Goal: Task Accomplishment & Management: Manage account settings

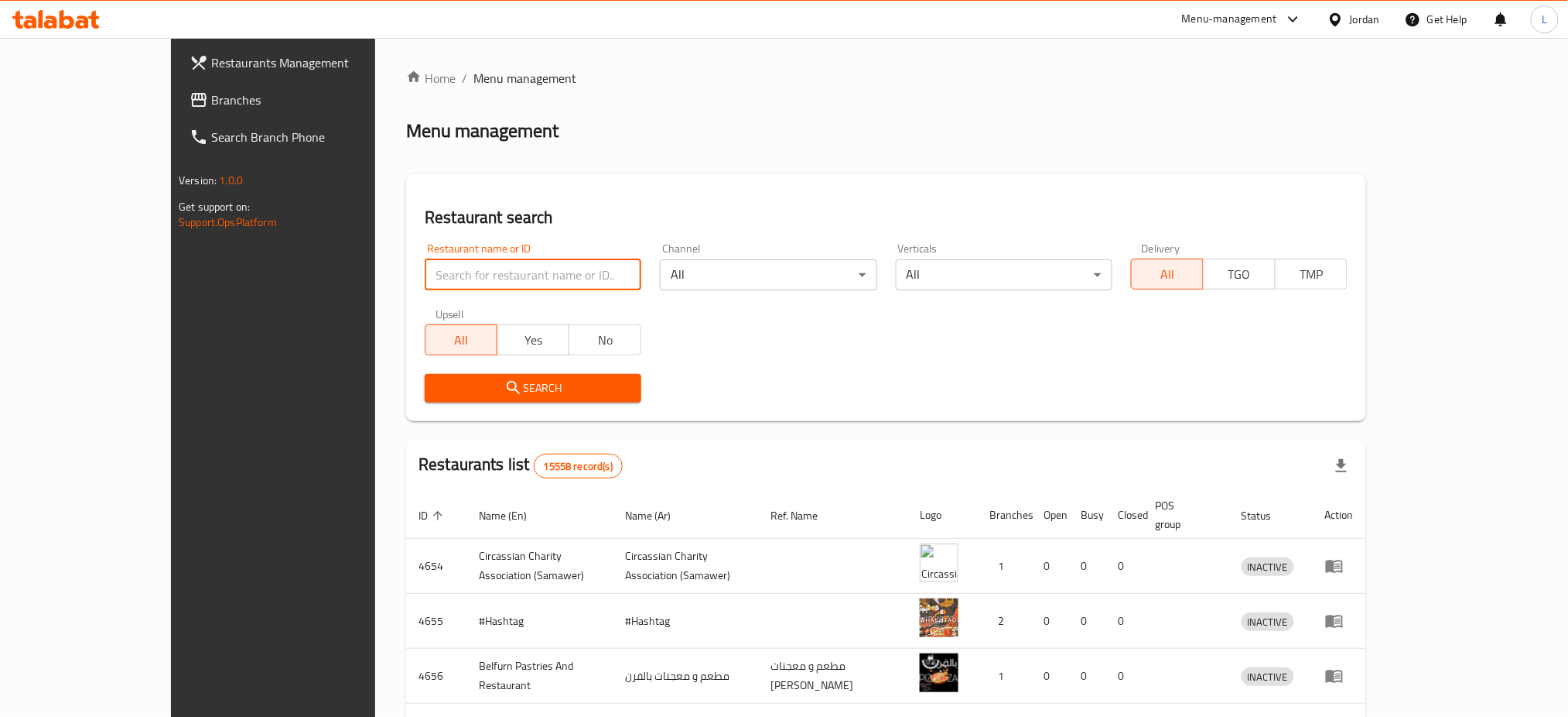
click at [460, 281] on input "search" at bounding box center [533, 274] width 217 height 31
type input "basman"
click at [471, 380] on span "Search" at bounding box center [533, 388] width 192 height 19
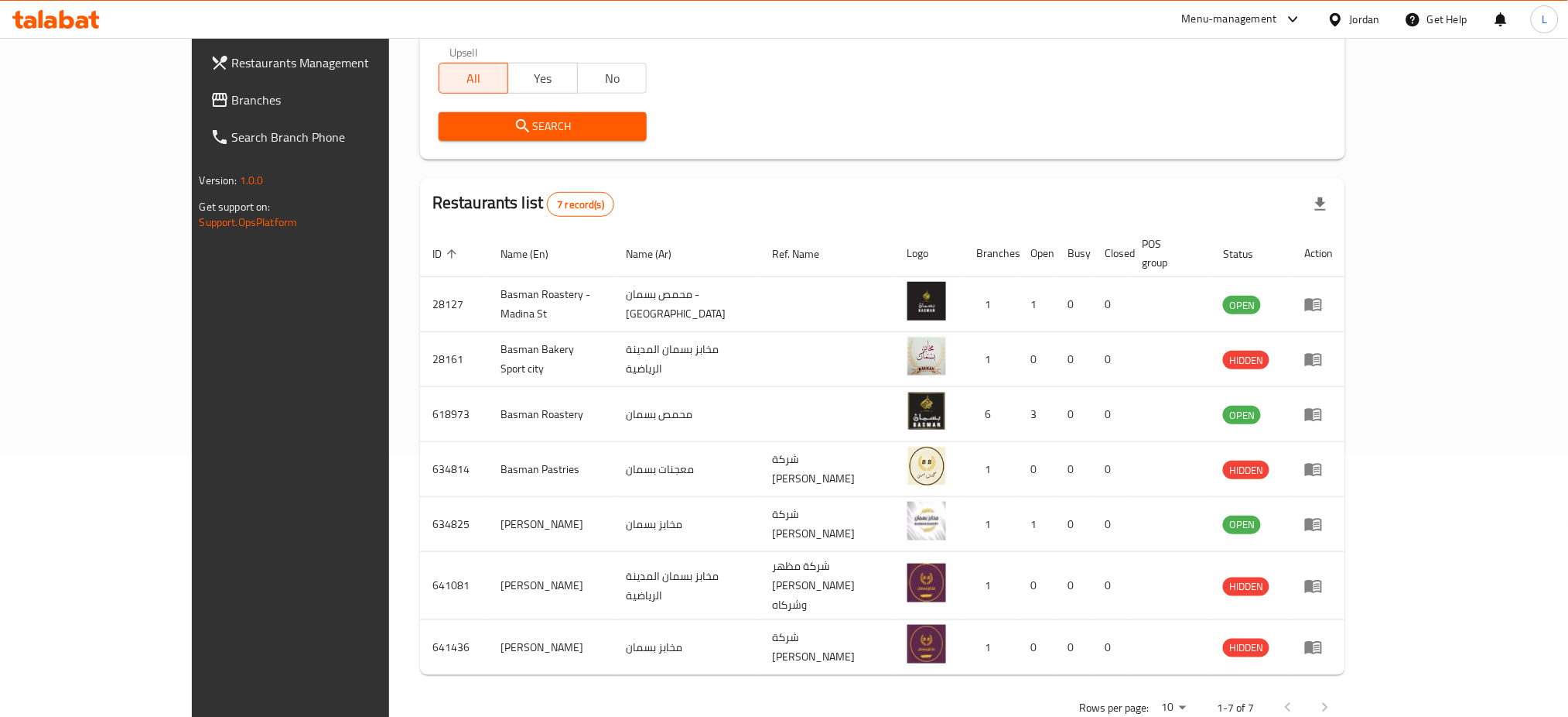
scroll to position [273, 0]
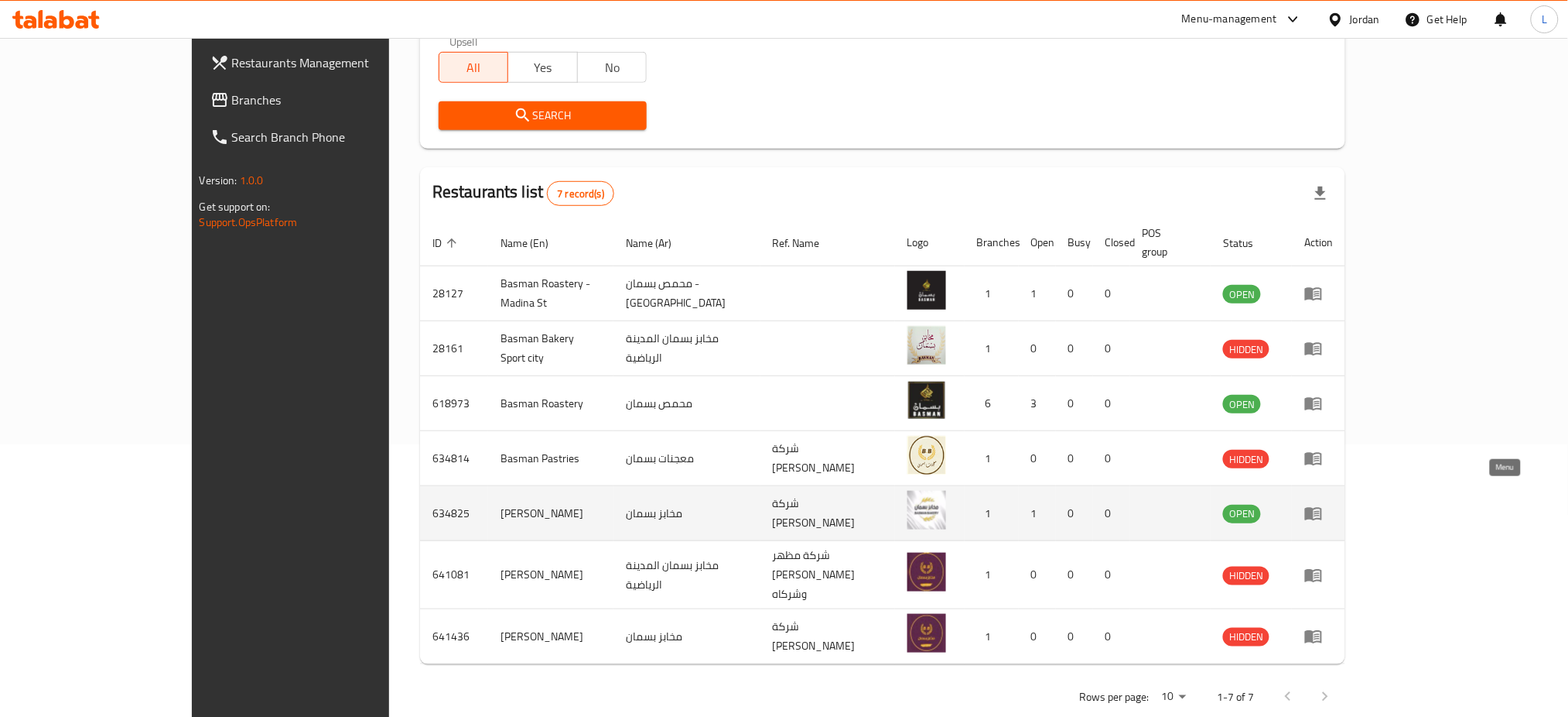
click at [1322, 504] on icon "enhanced table" at bounding box center [1312, 512] width 19 height 19
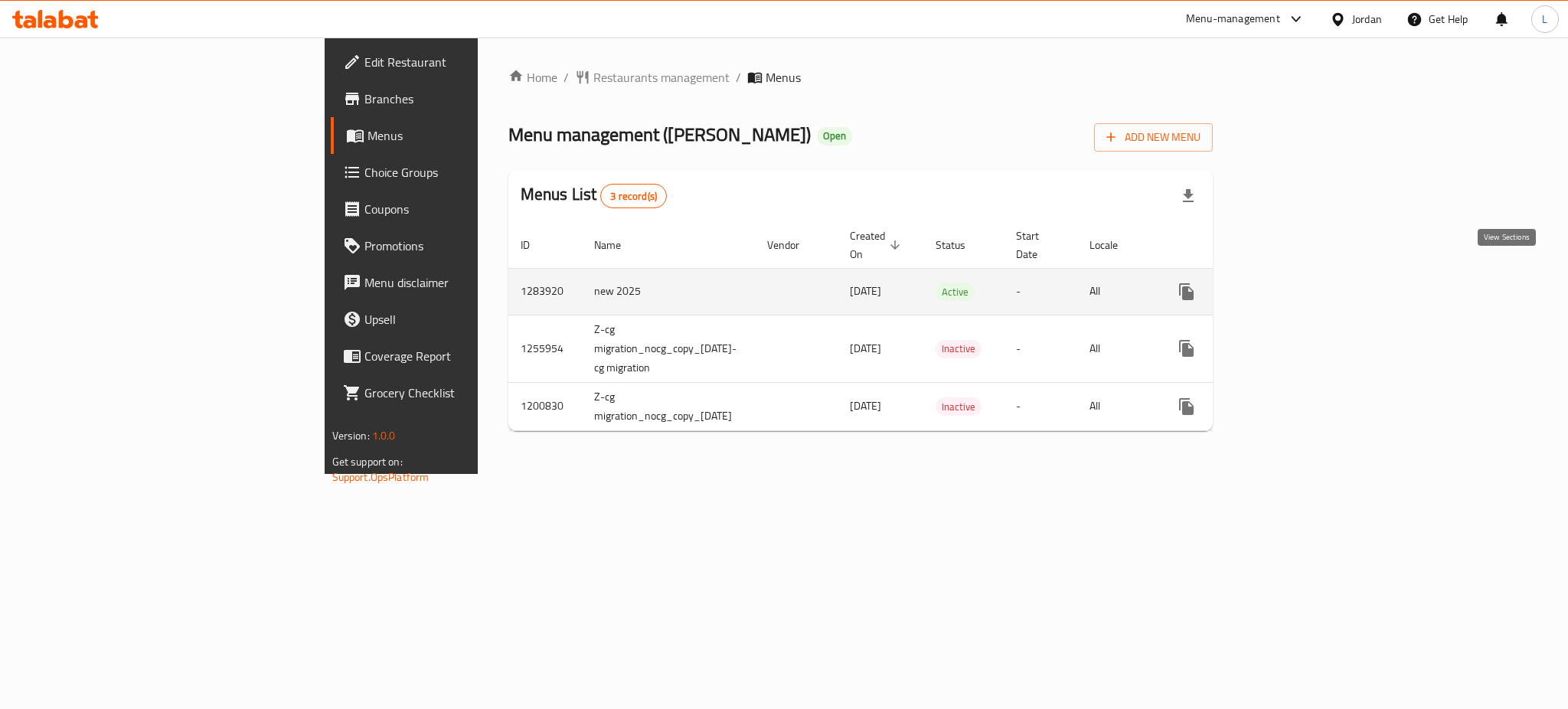
click at [1306, 283] on icon "enhanced table" at bounding box center [1297, 291] width 18 height 18
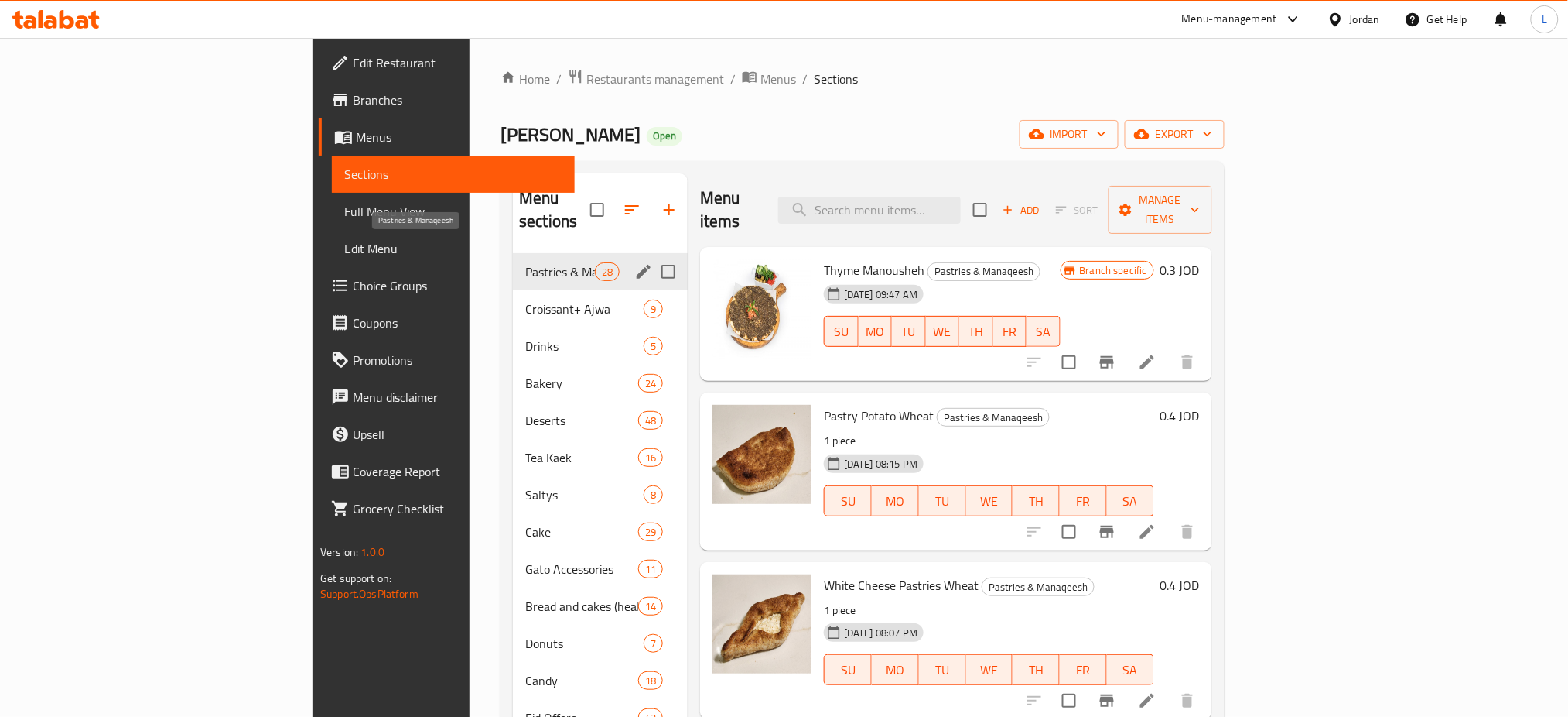
click at [525, 262] on span "Pastries & Manaqeesh" at bounding box center [560, 271] width 70 height 19
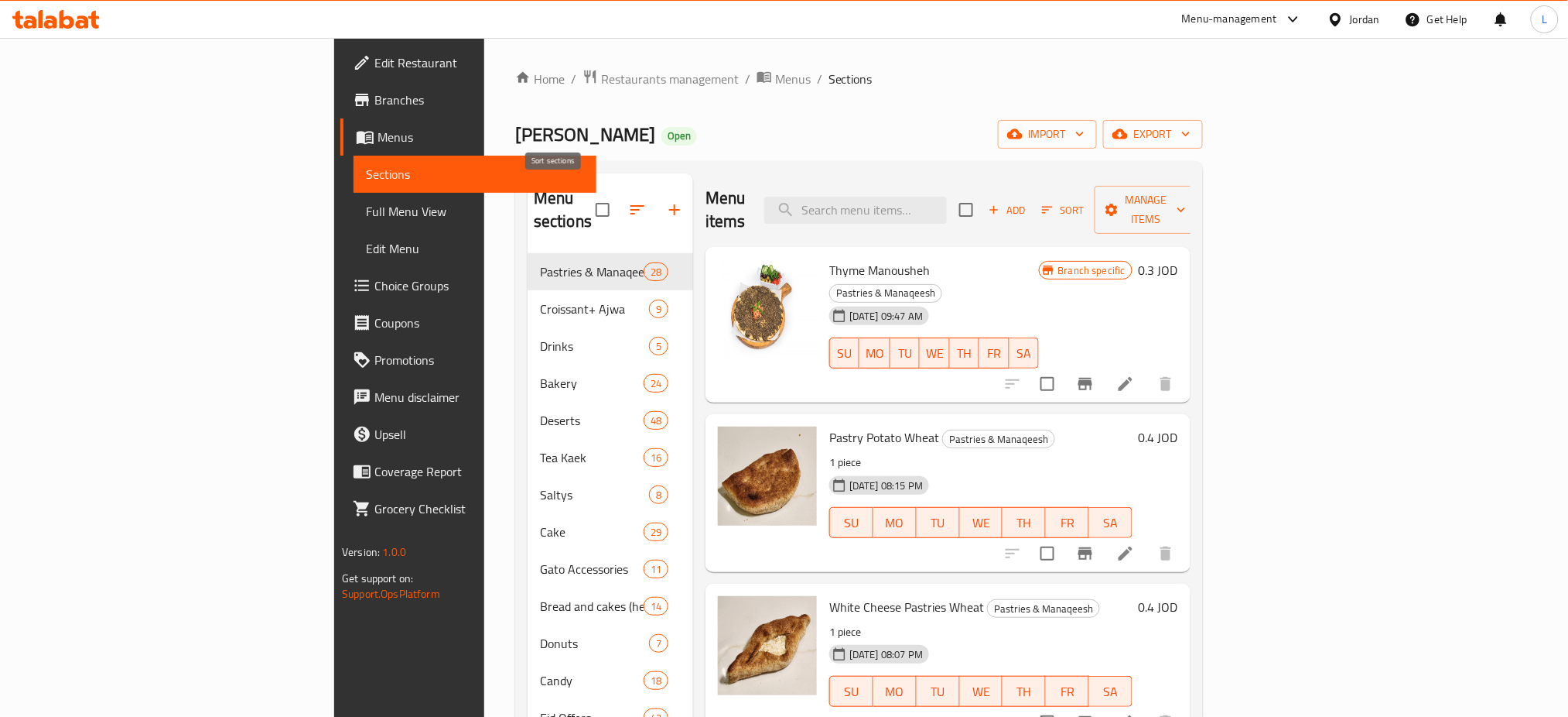
click at [628, 200] on icon "button" at bounding box center [636, 209] width 19 height 19
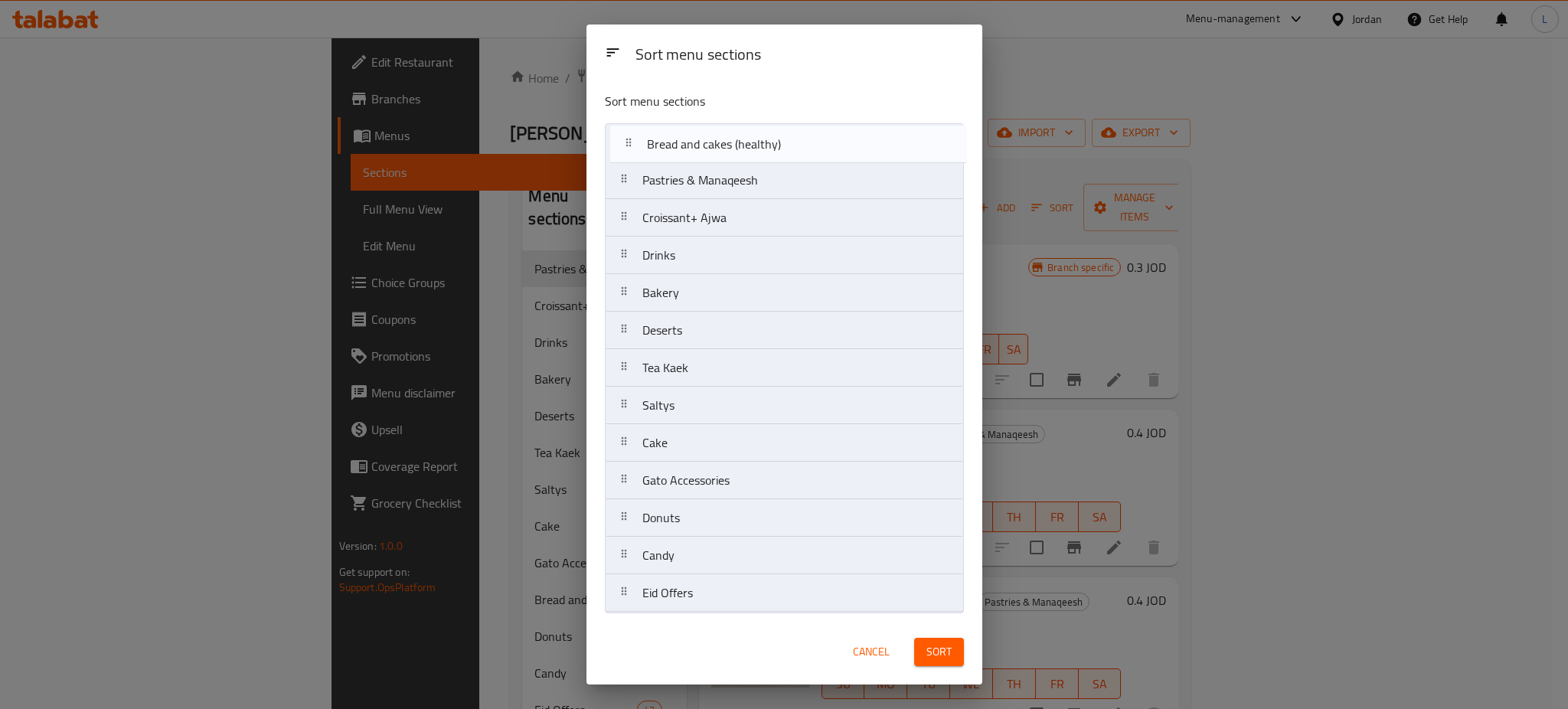
drag, startPoint x: 627, startPoint y: 484, endPoint x: 633, endPoint y: 141, distance: 343.1
click at [633, 141] on nav "Pastries & Manaqeesh Croissant+ Ajwa Drinks Bakery Deserts Tea Kaek Saltys Cake…" at bounding box center [784, 367] width 359 height 489
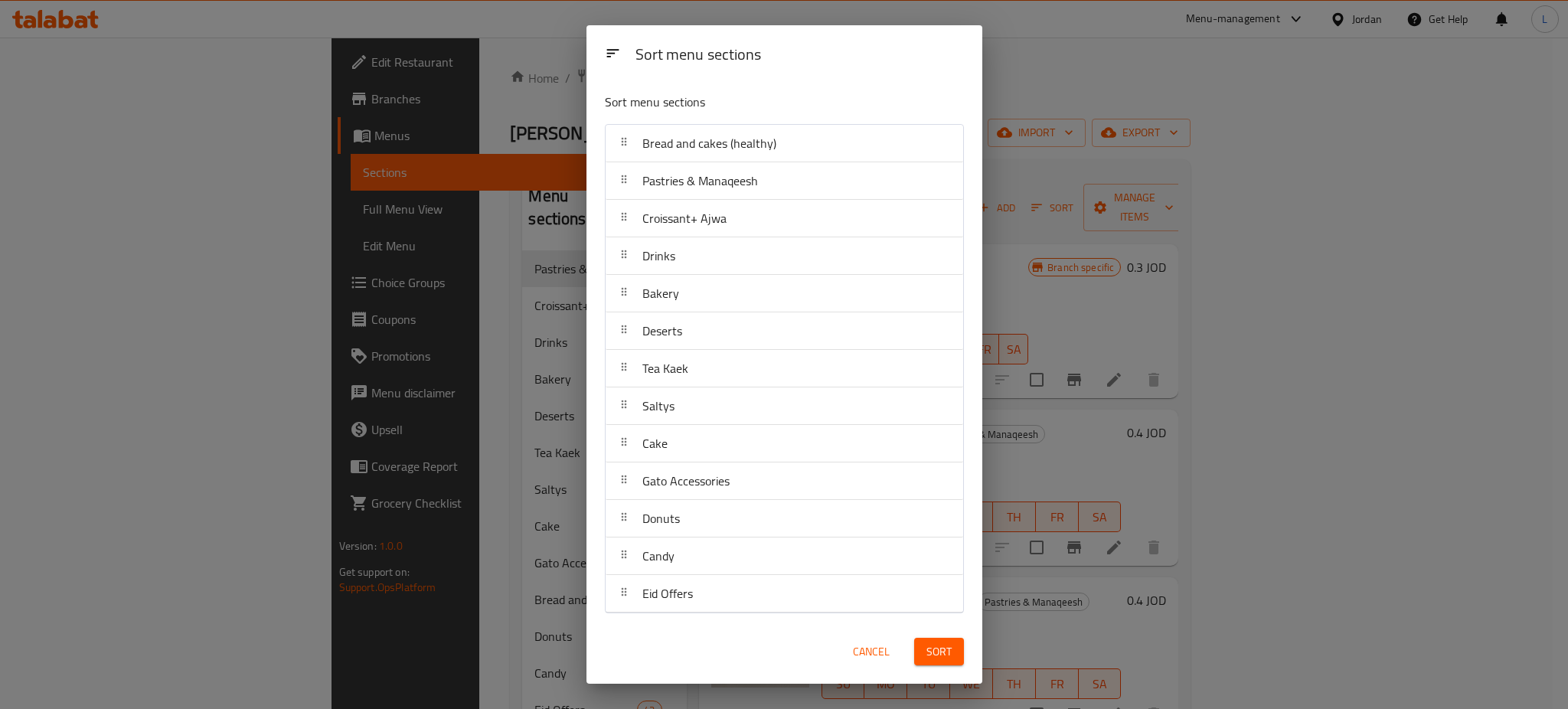
click at [939, 653] on span "Sort" at bounding box center [939, 651] width 25 height 19
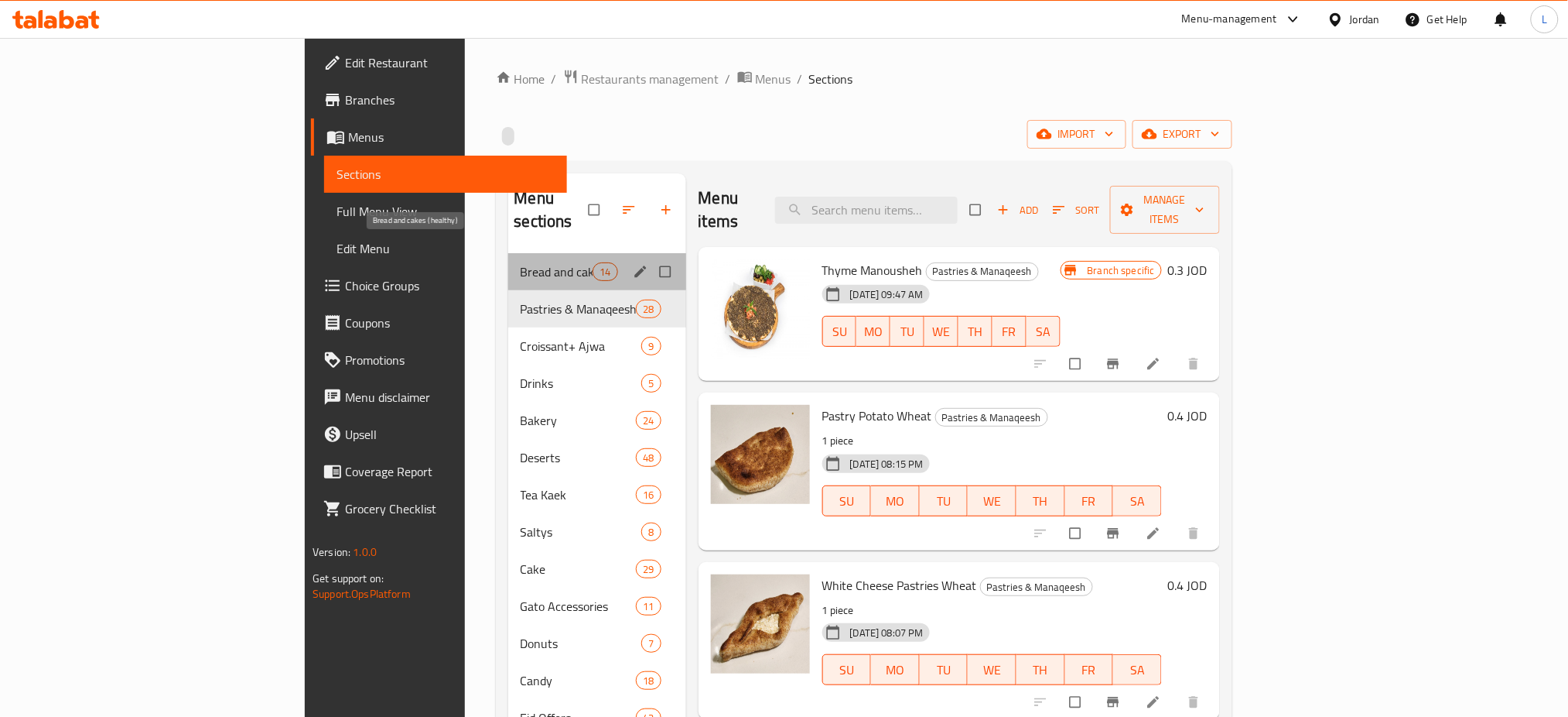
click at [521, 262] on span "Bread and cakes (healthy)" at bounding box center [557, 271] width 72 height 19
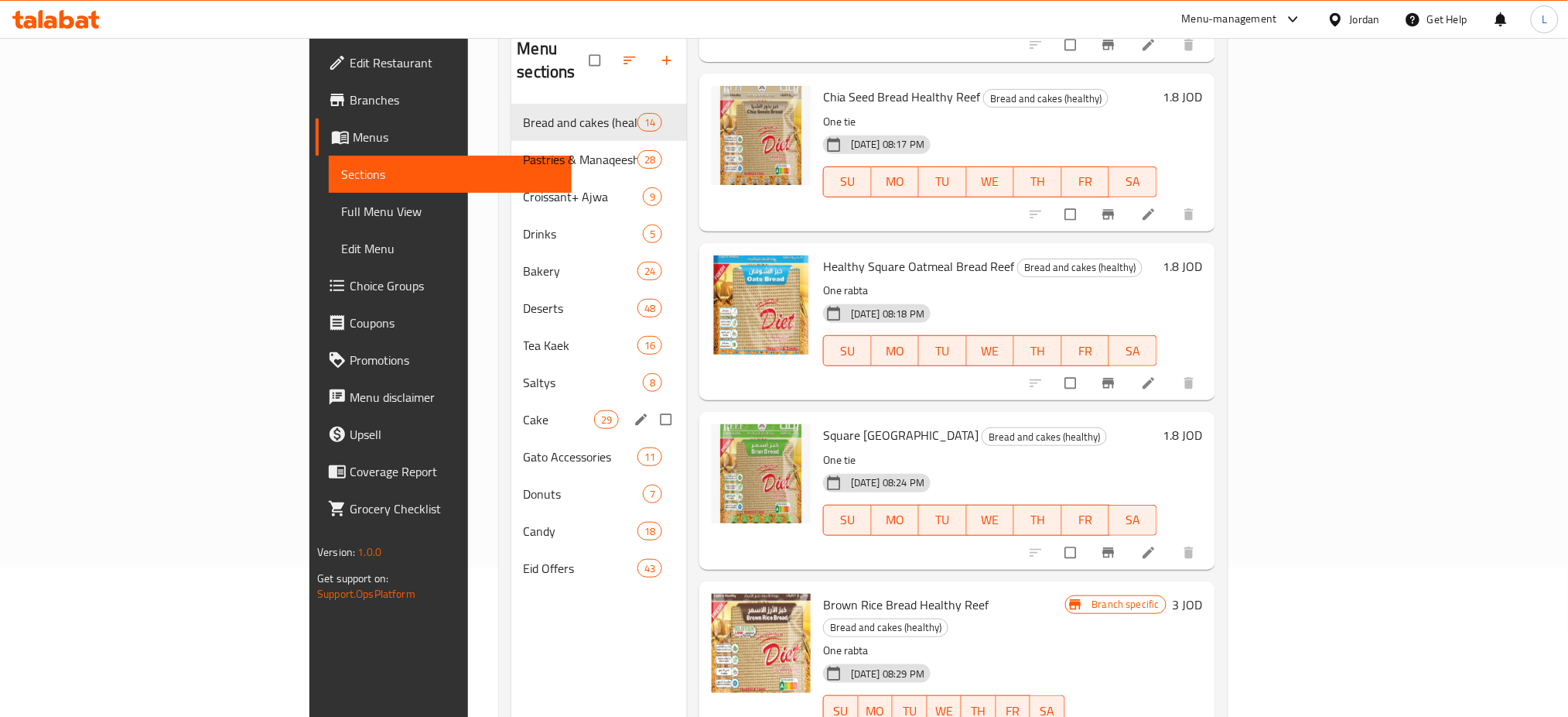
scroll to position [114, 0]
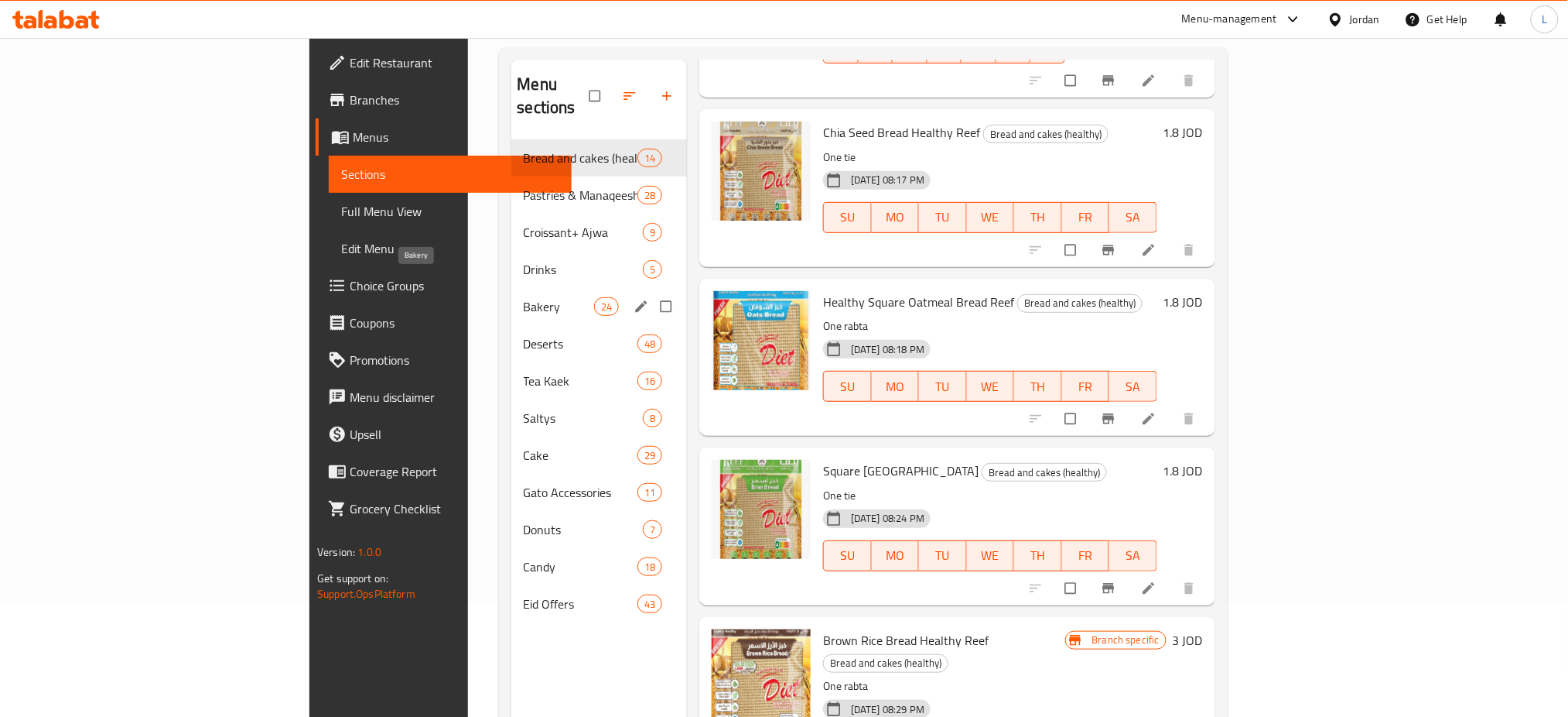
click at [524, 297] on span "Bakery" at bounding box center [559, 306] width 71 height 19
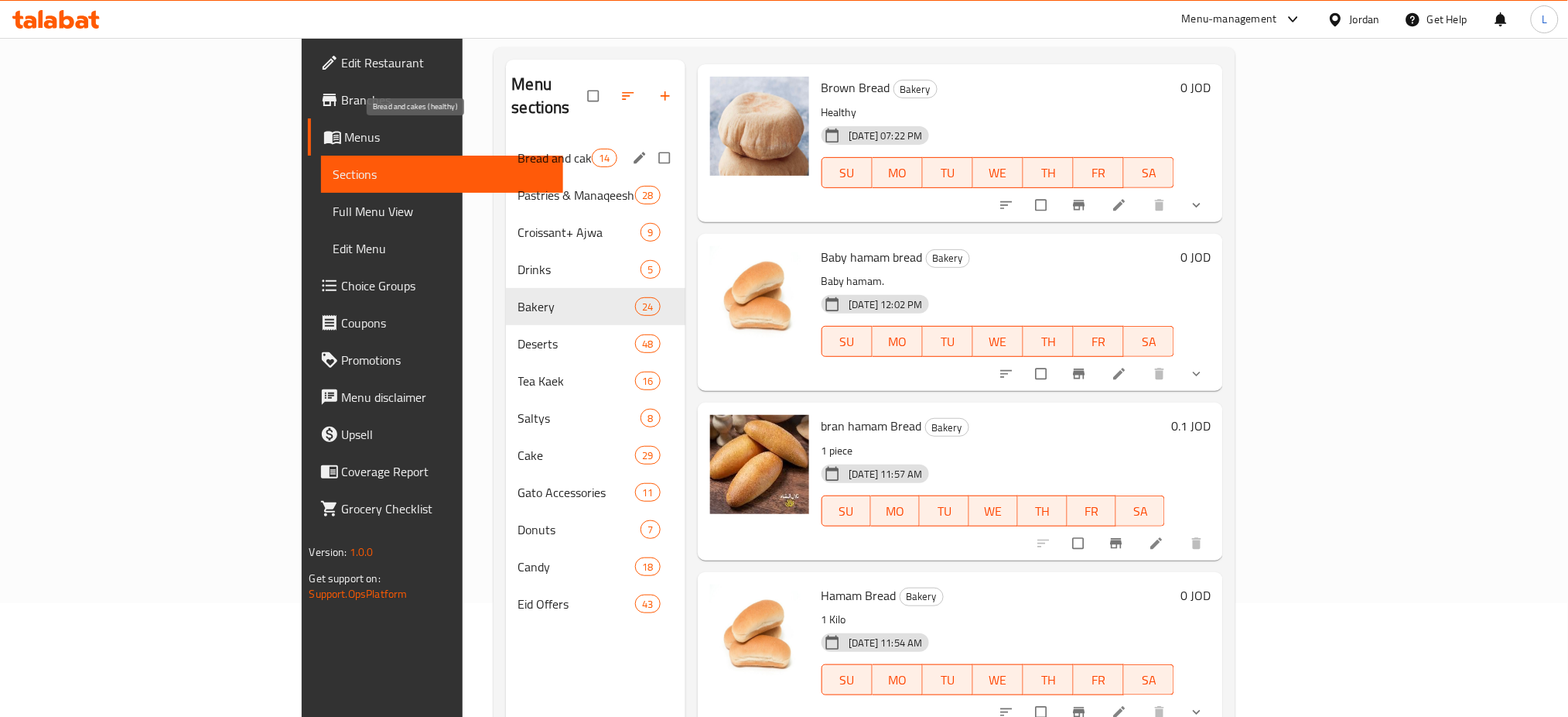
click at [518, 148] on span "Bread and cakes (healthy)" at bounding box center [555, 157] width 74 height 19
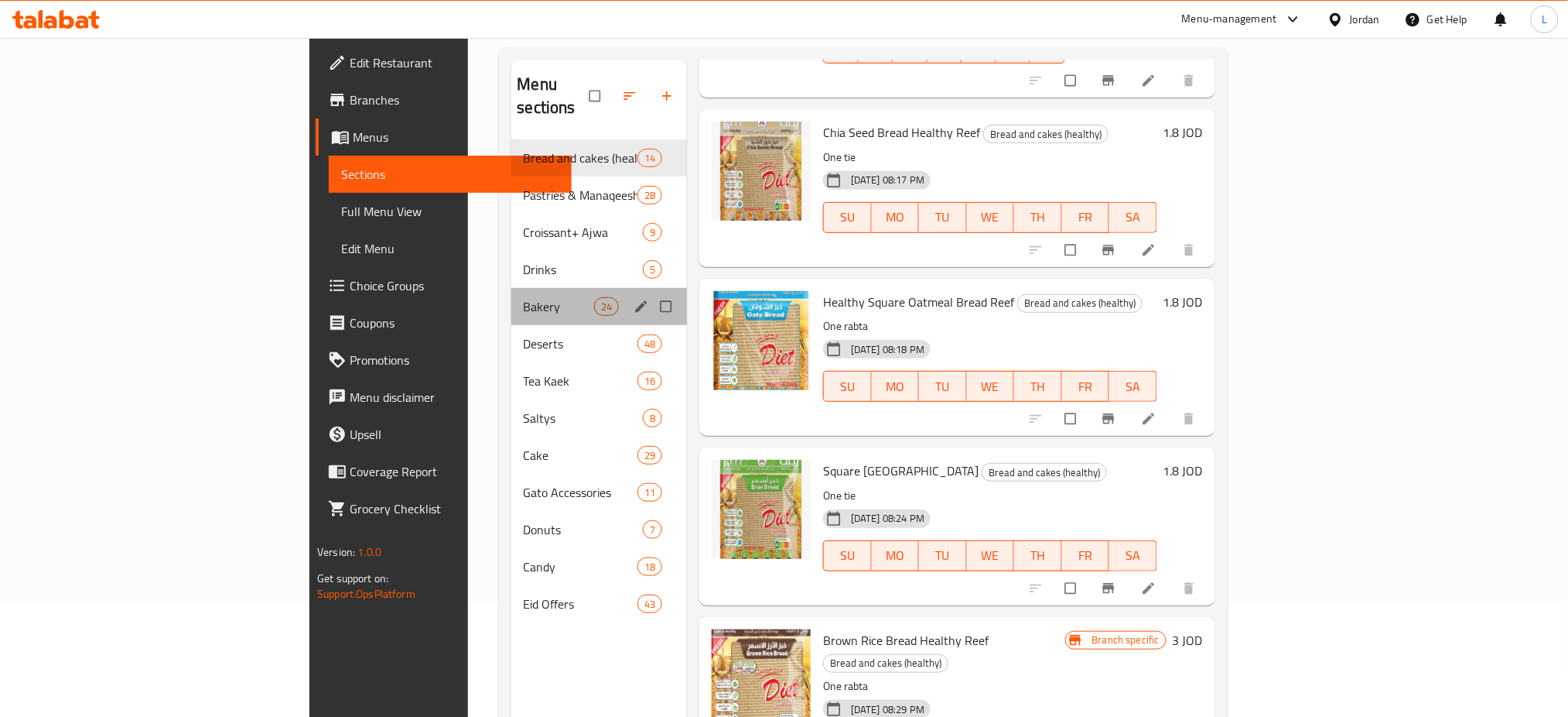
click at [511, 295] on div "Bakery 24" at bounding box center [599, 306] width 176 height 37
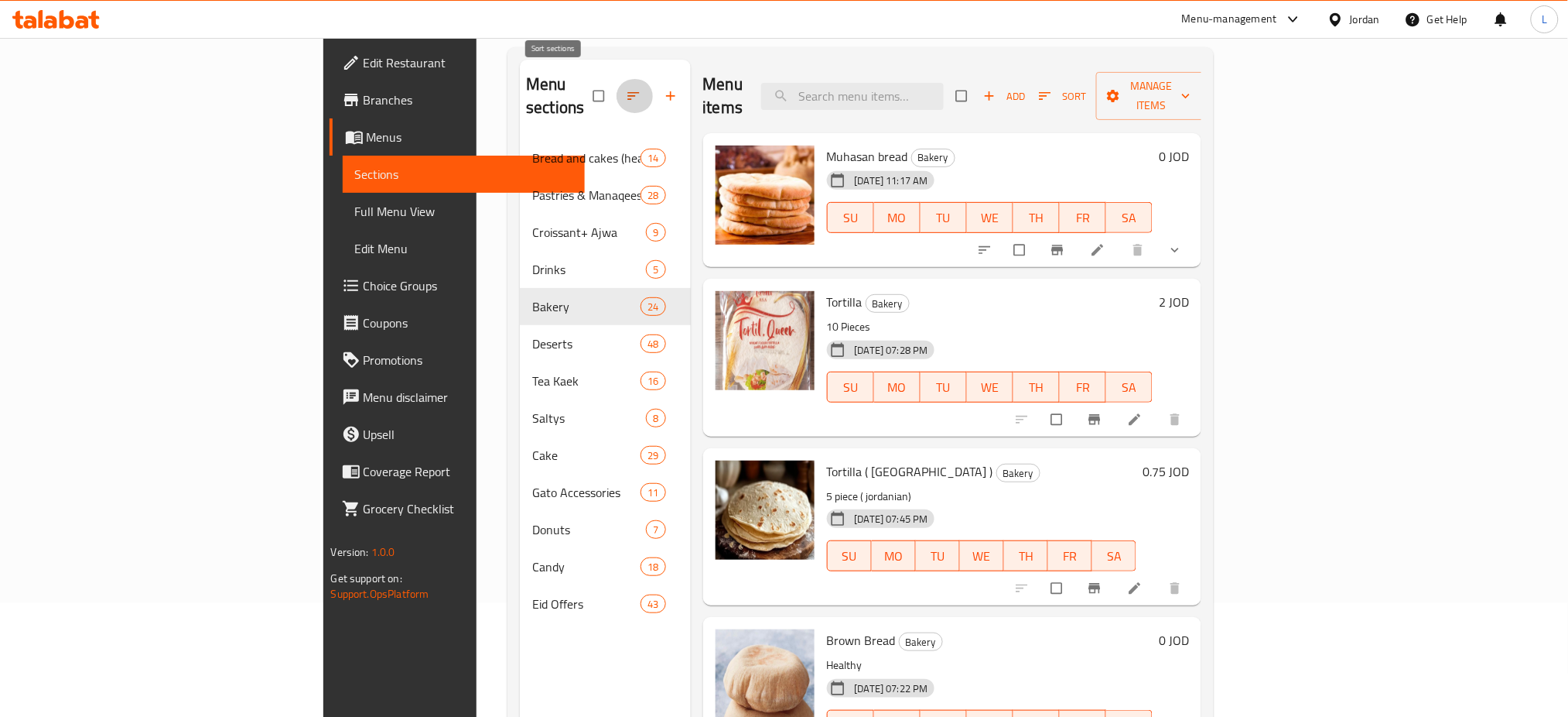
click at [626, 92] on icon "button" at bounding box center [634, 96] width 16 height 16
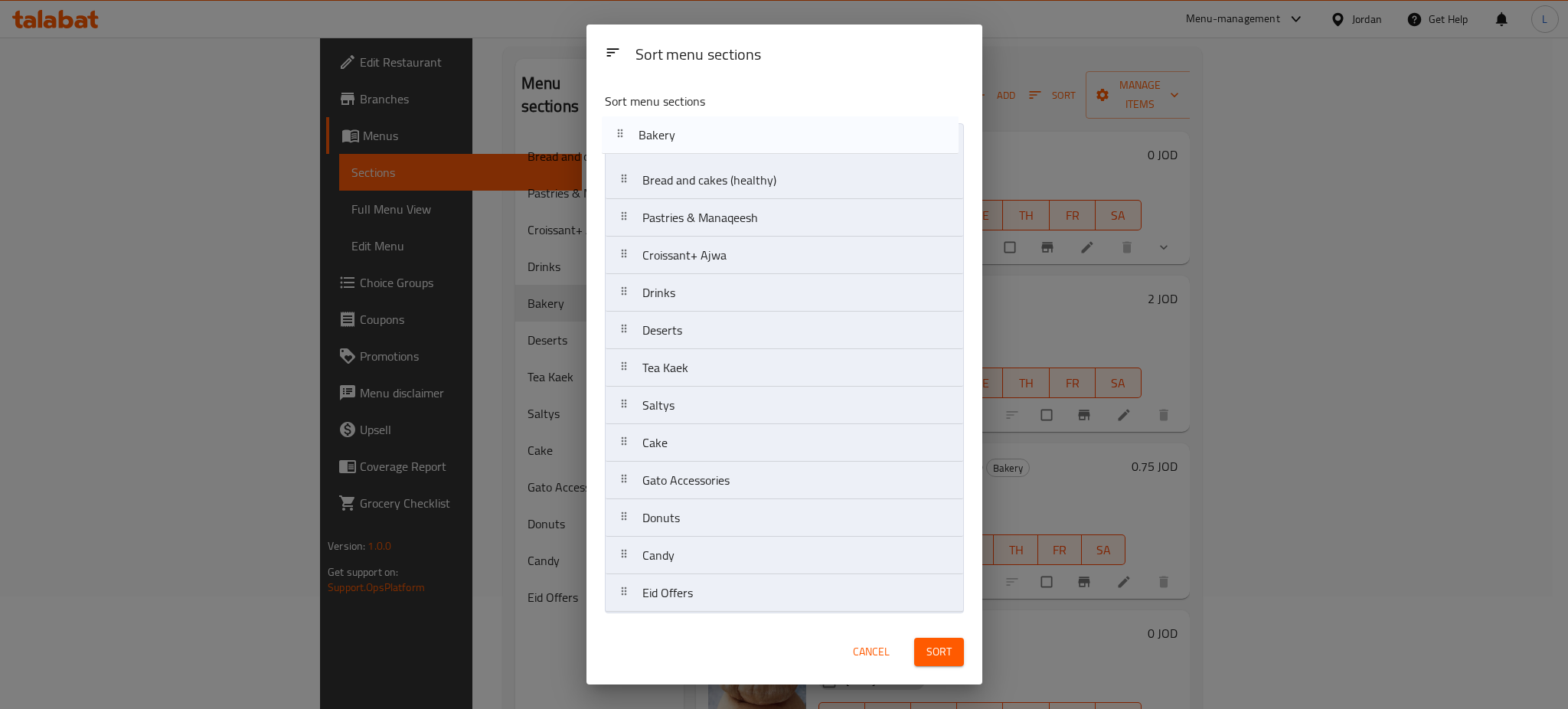
drag, startPoint x: 627, startPoint y: 297, endPoint x: 621, endPoint y: 134, distance: 163.1
click at [621, 134] on nav "Bread and cakes (healthy) Pastries & Manaqeesh Croissant+ Ajwa Drinks Bakery De…" at bounding box center [784, 367] width 359 height 489
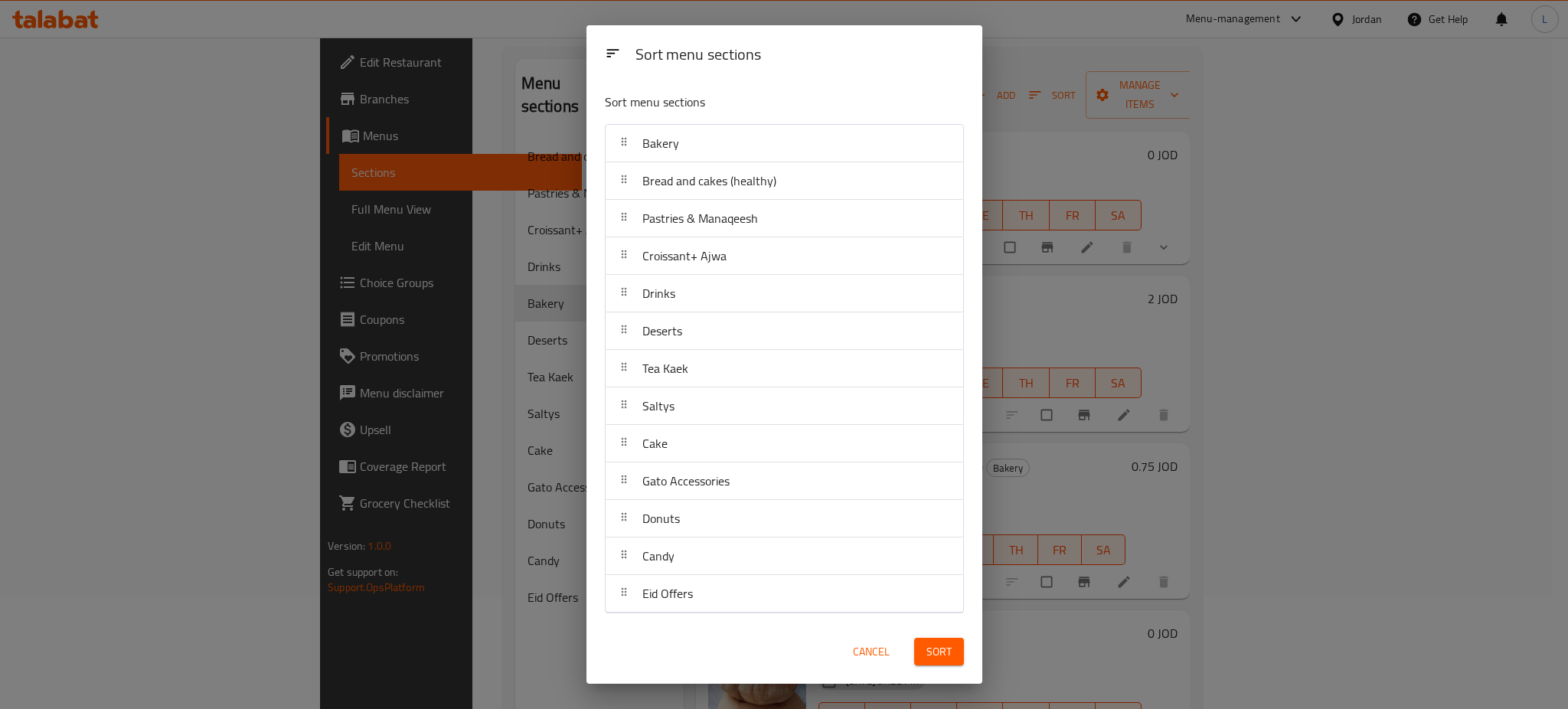
click at [941, 646] on span "Sort" at bounding box center [939, 651] width 25 height 19
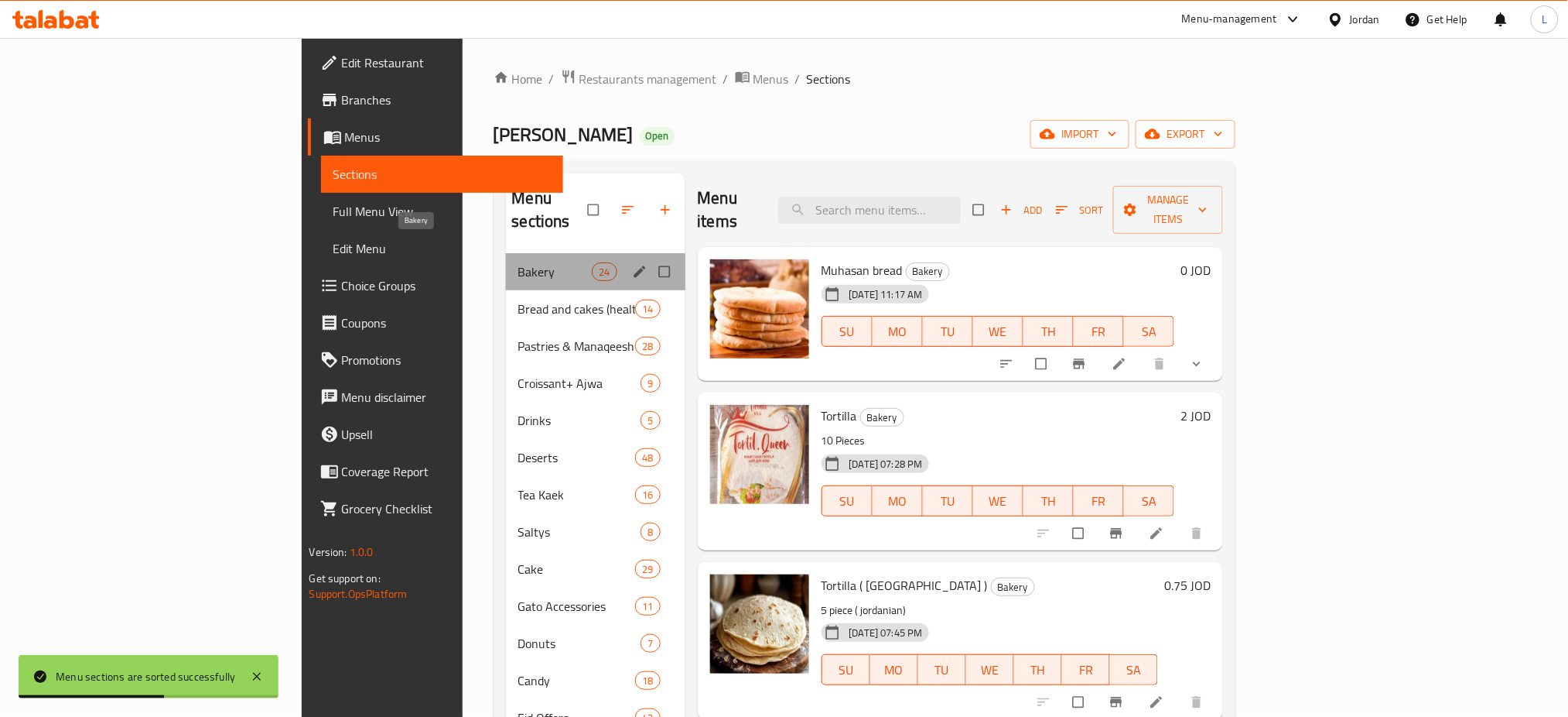
click at [518, 262] on span "Bakery" at bounding box center [555, 271] width 74 height 19
click at [506, 290] on div "Bread and cakes (healthy) 14" at bounding box center [596, 309] width 180 height 37
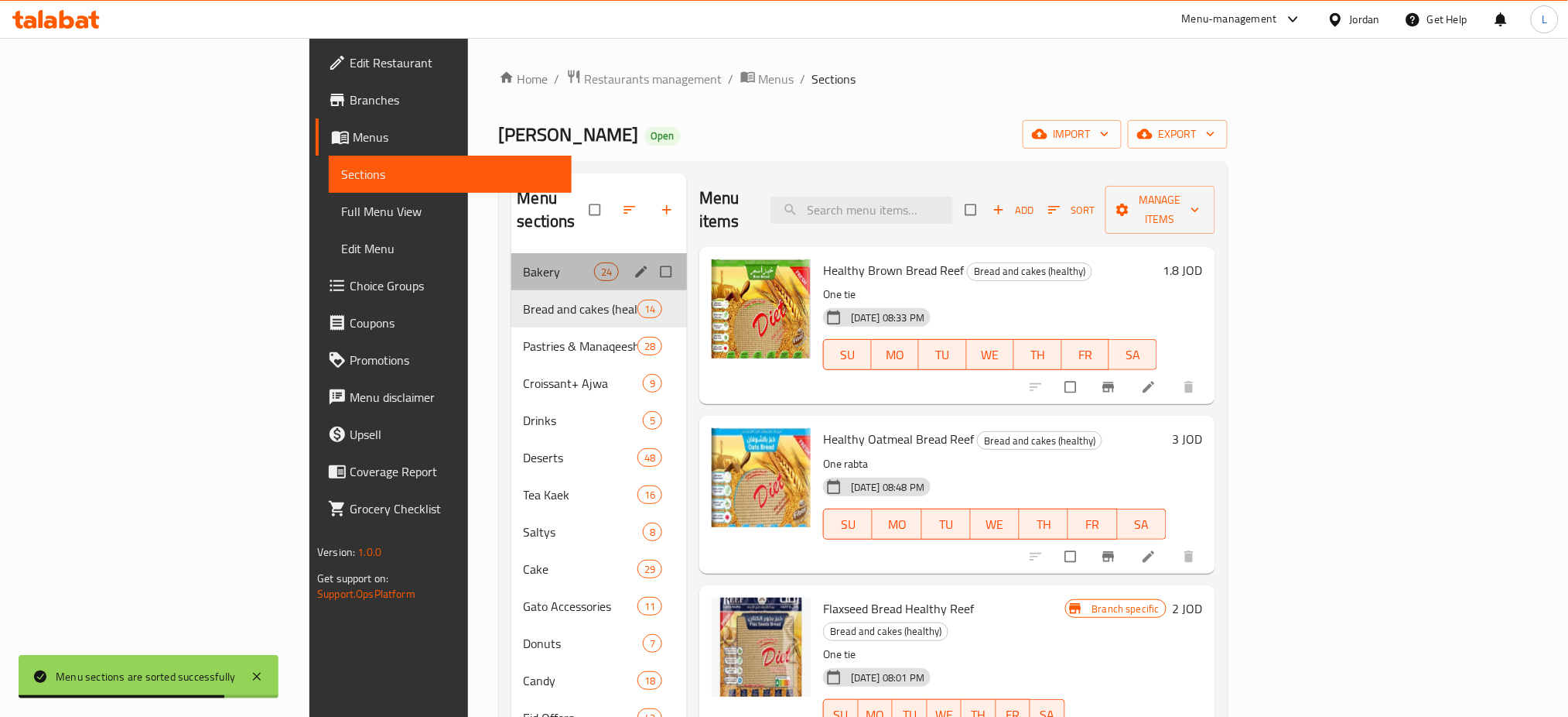
click at [511, 253] on div "Bakery 24" at bounding box center [599, 272] width 176 height 37
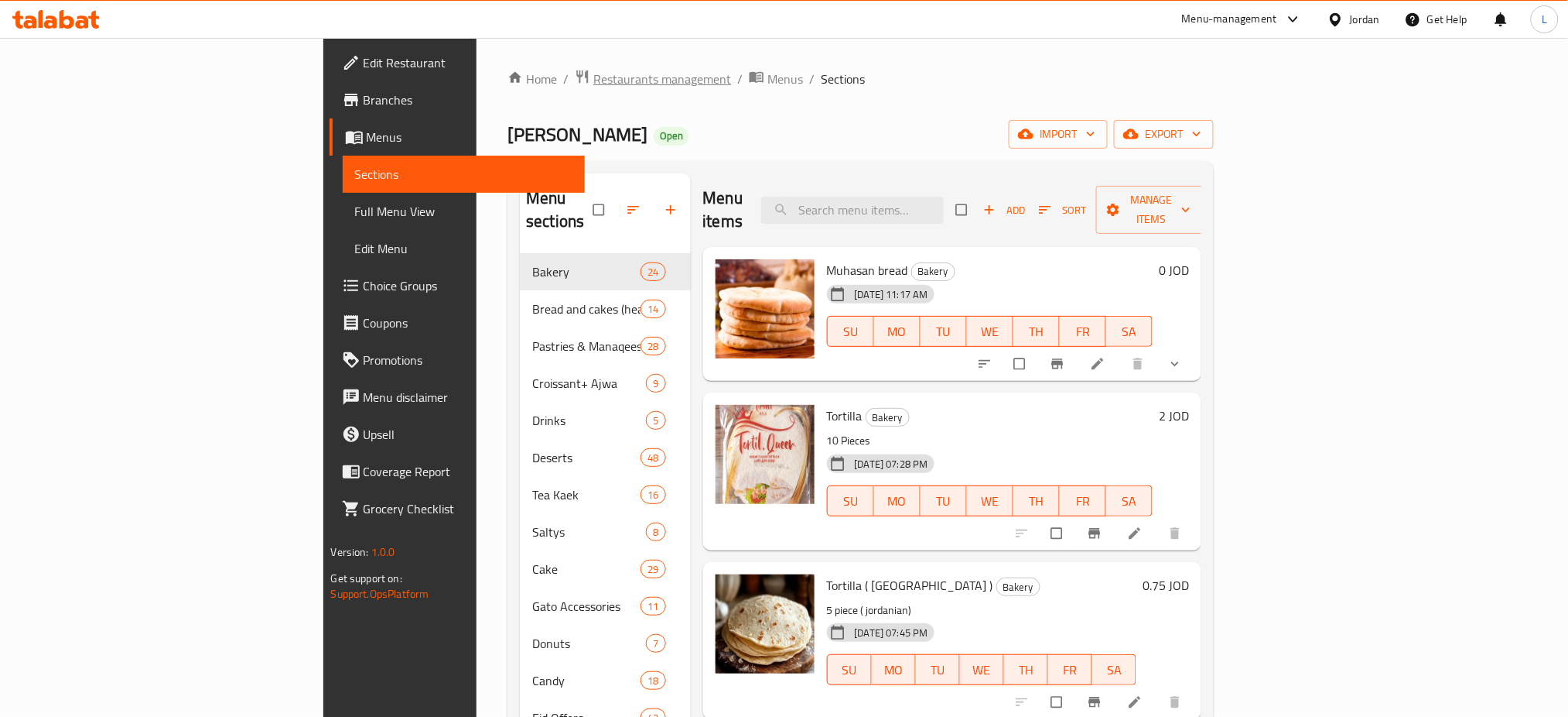
click at [593, 84] on span "Restaurants management" at bounding box center [662, 78] width 137 height 19
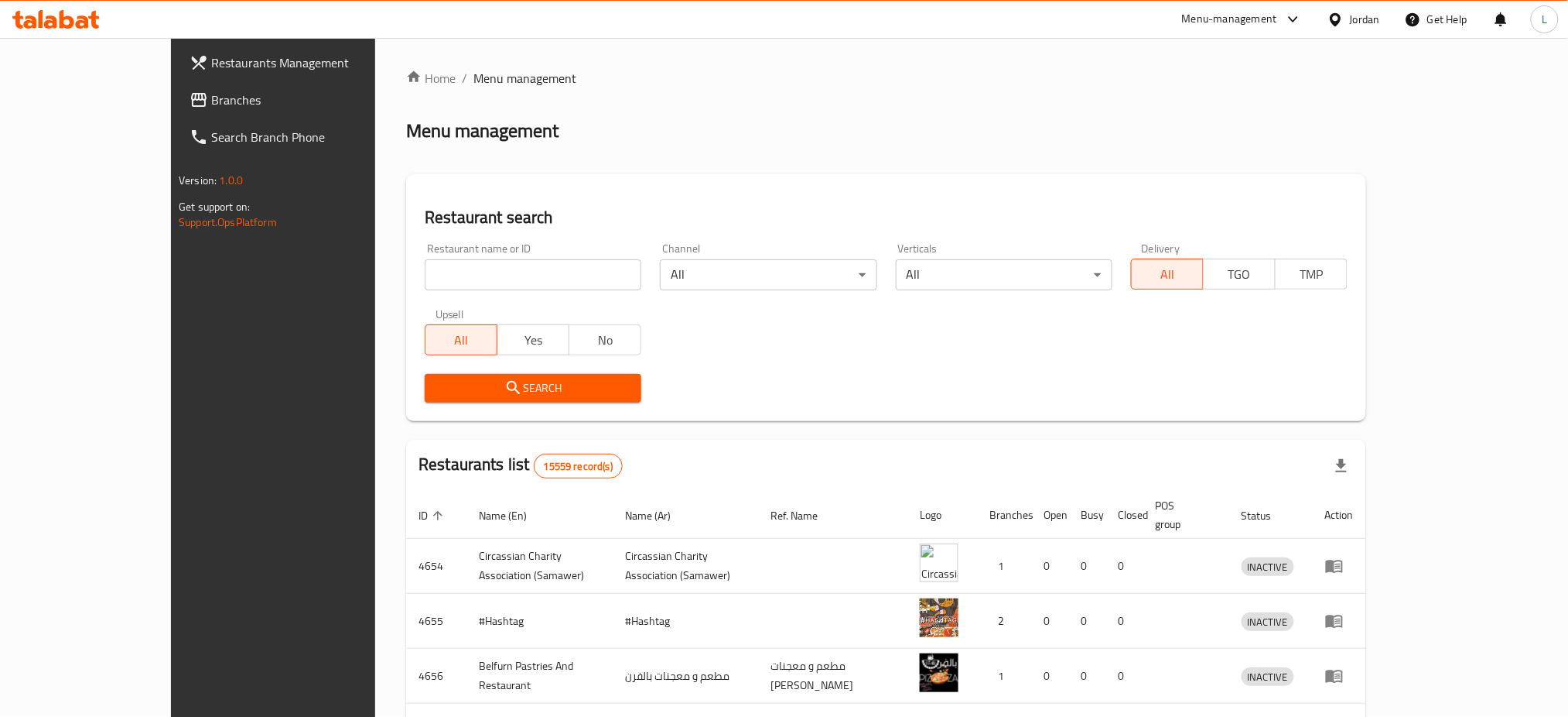
click at [1254, 13] on div "Menu-management" at bounding box center [1230, 19] width 95 height 19
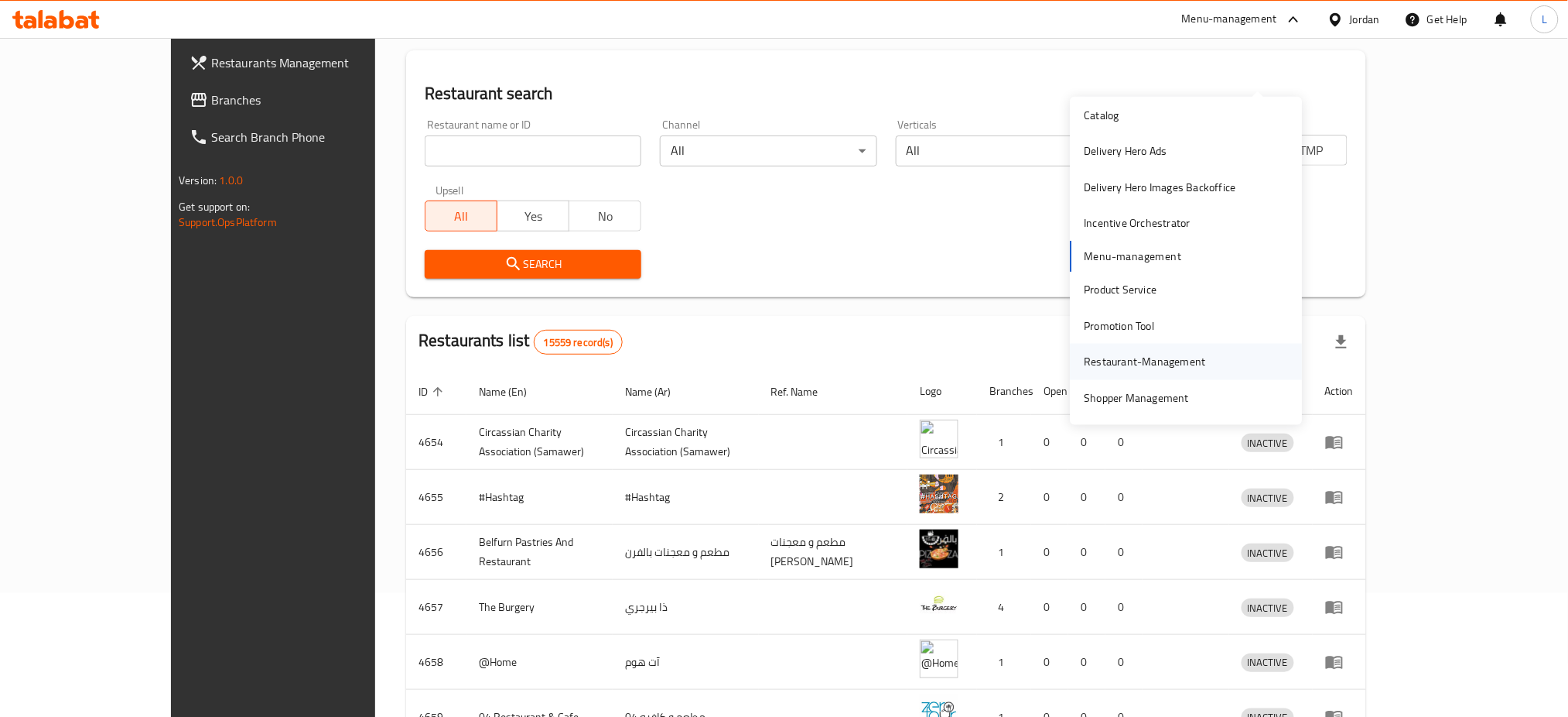
scroll to position [205, 0]
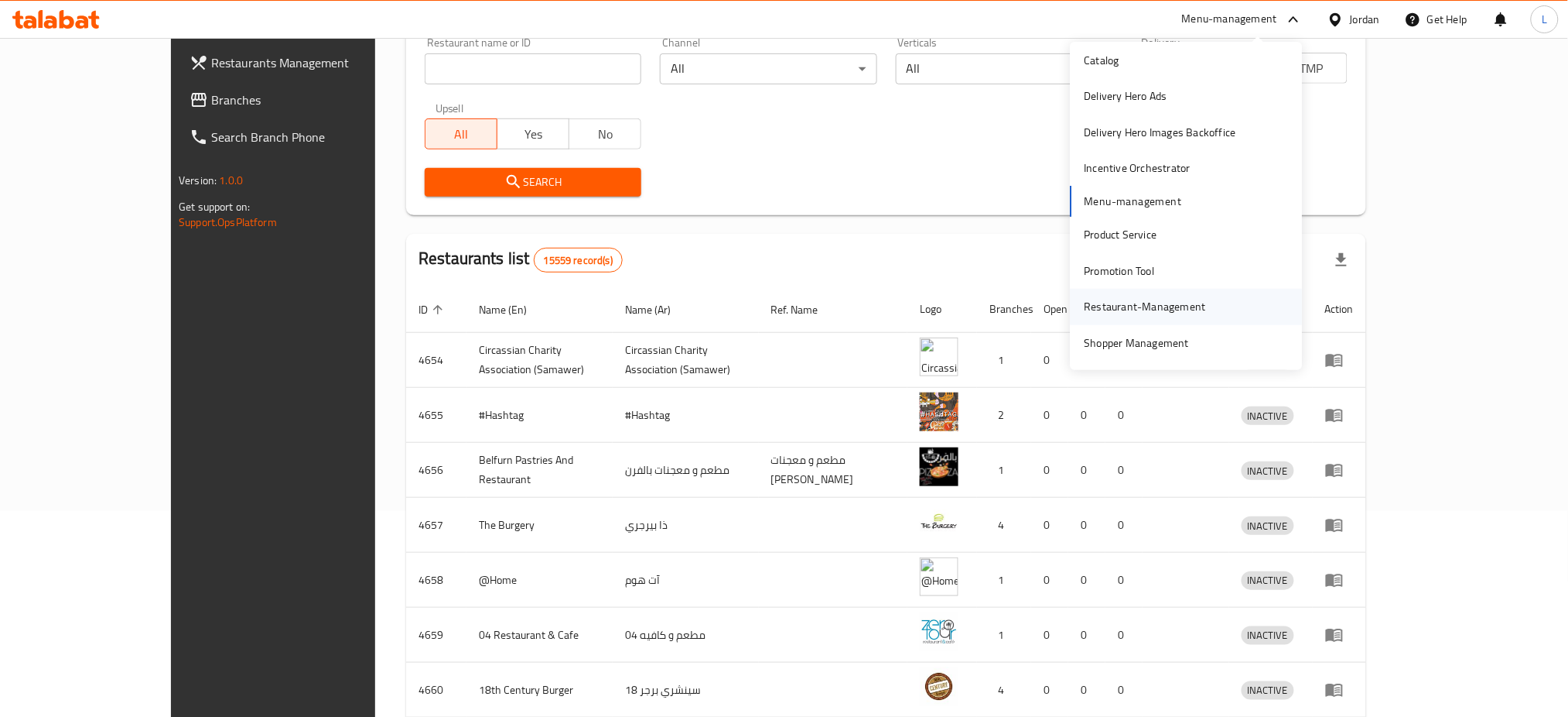
click at [1156, 308] on div "Restaurant-Management" at bounding box center [1145, 306] width 122 height 17
